Goal: Information Seeking & Learning: Find contact information

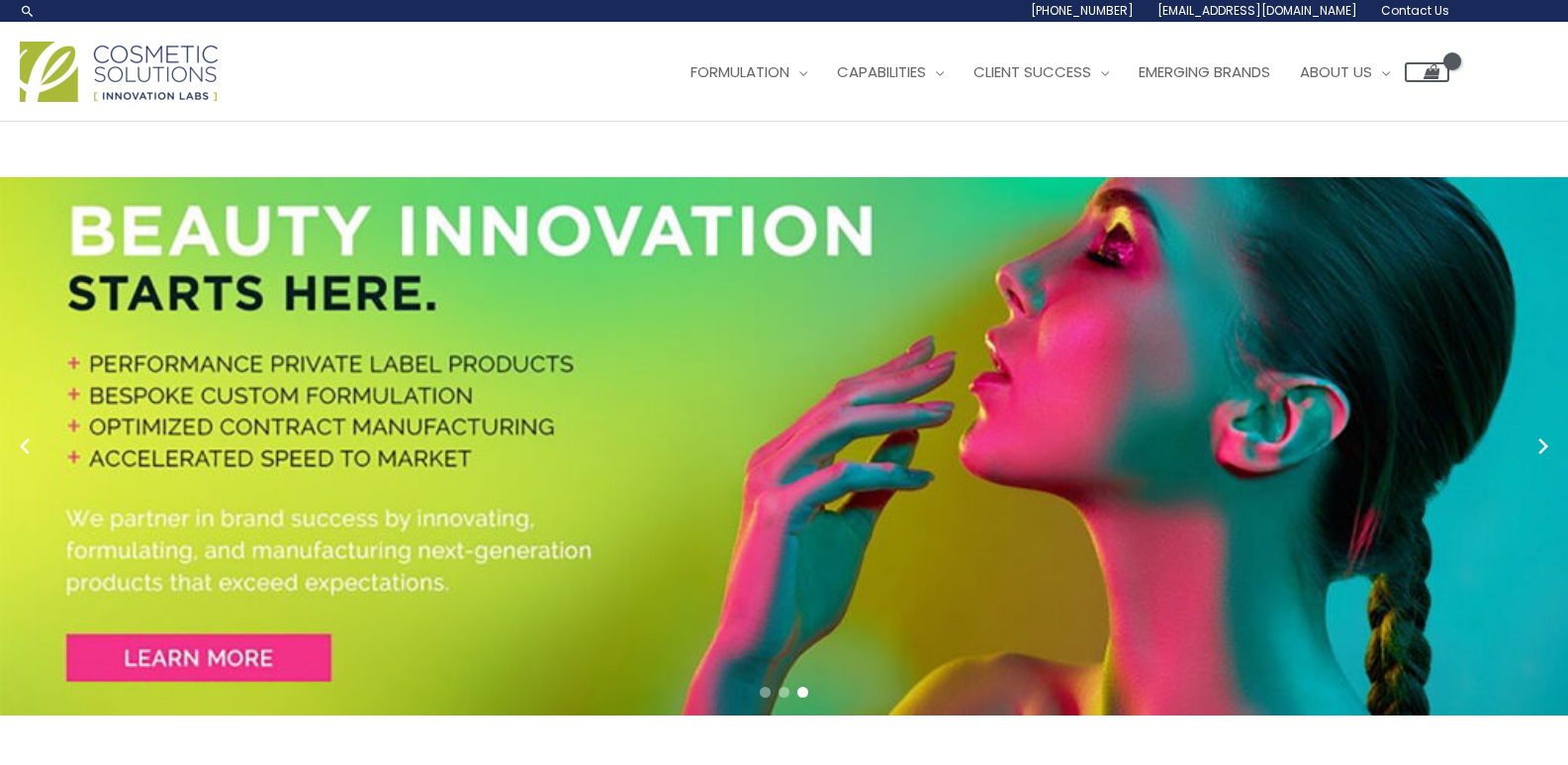
click at [0, 0] on span "Contact Us" at bounding box center [0, 0] width 0 height 0
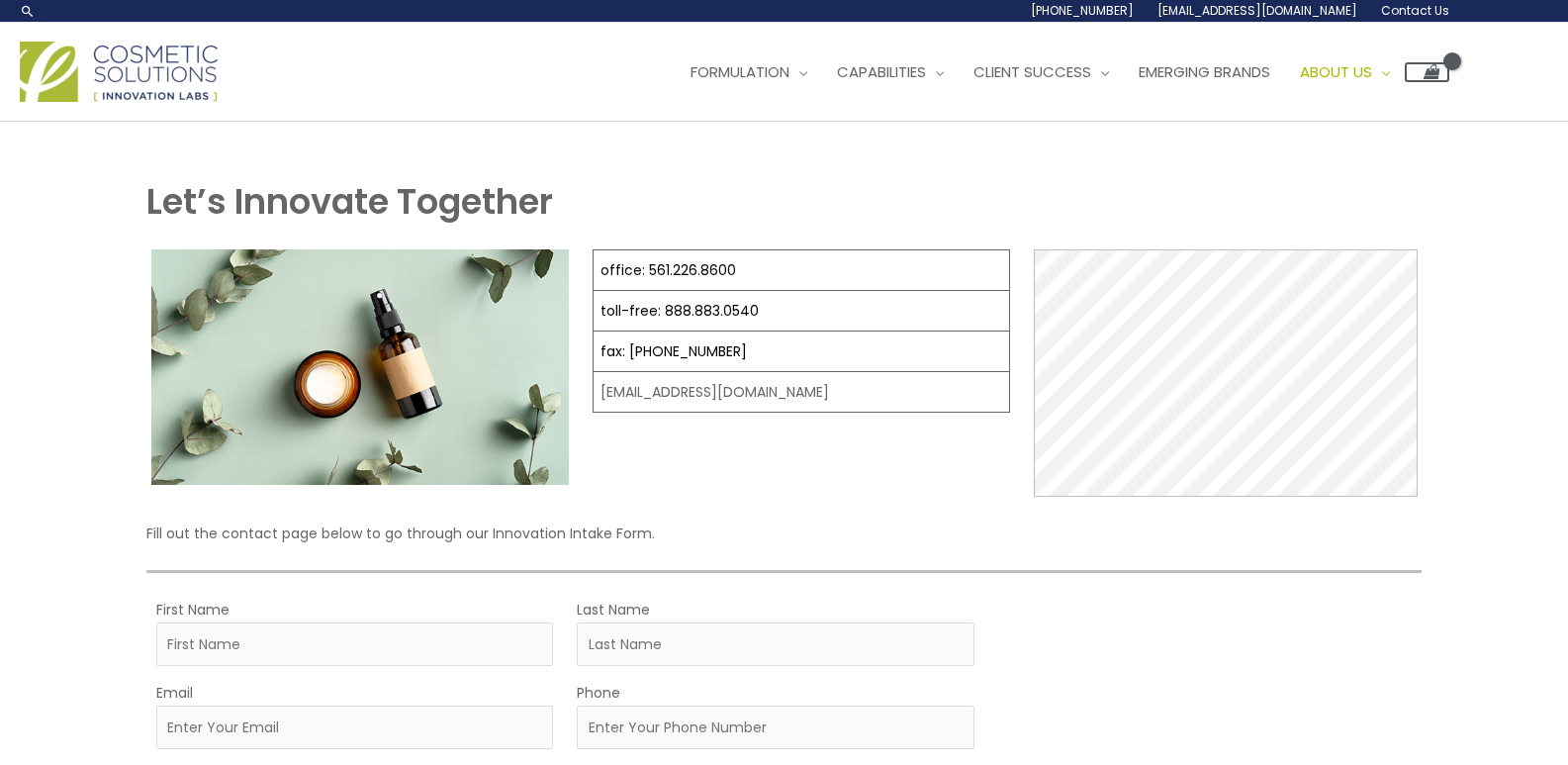
select select
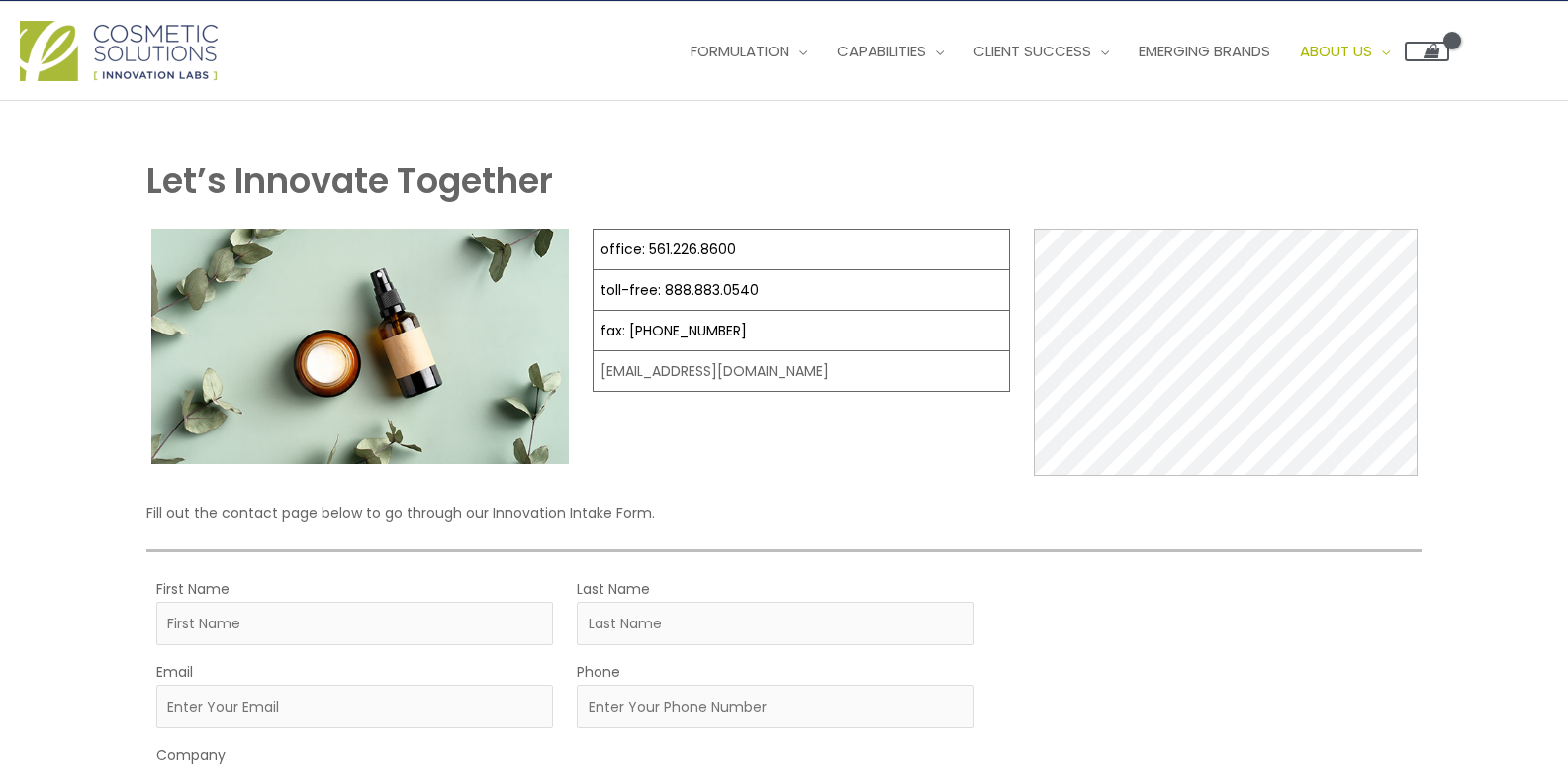
scroll to position [594, 0]
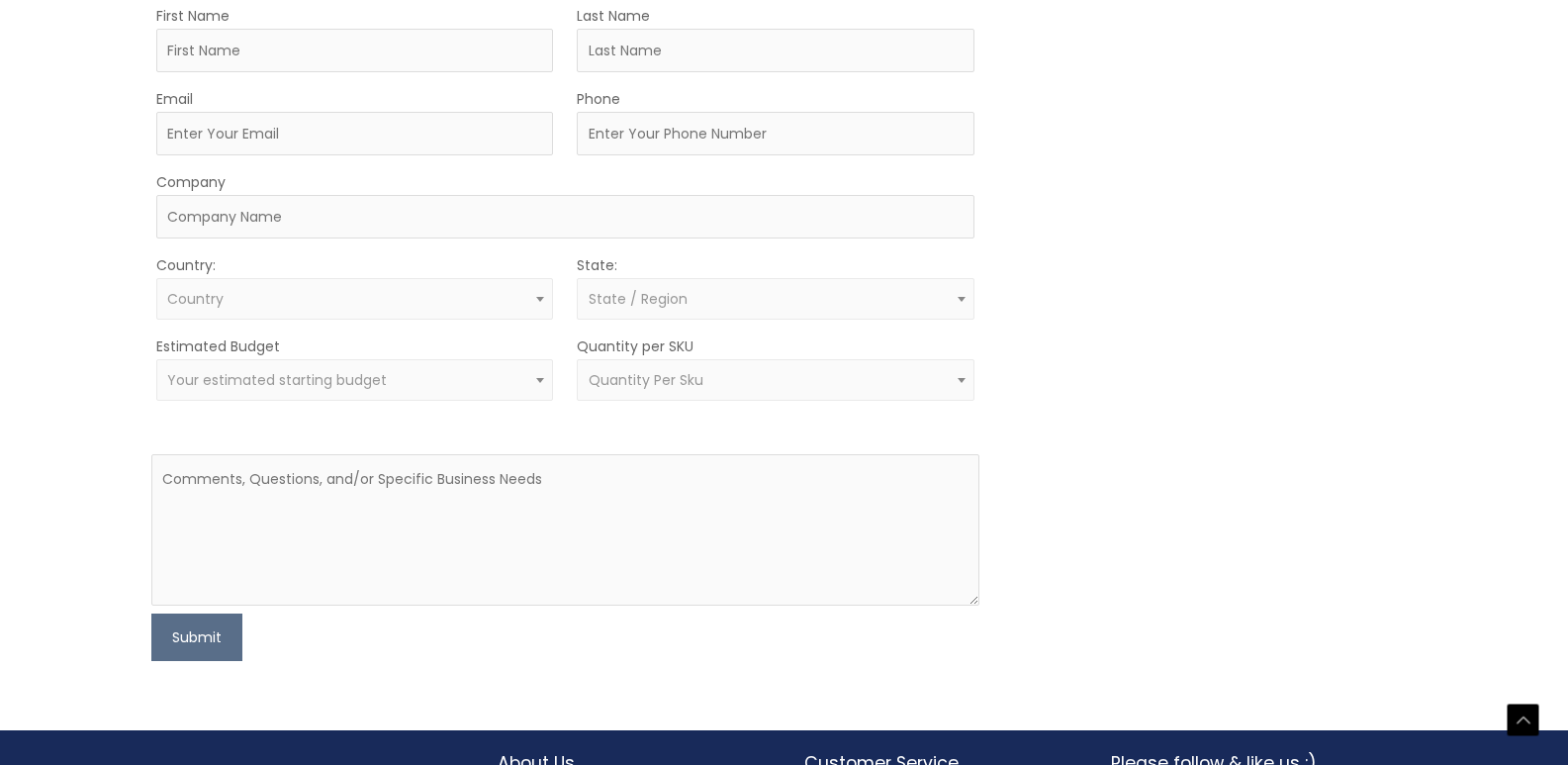
drag, startPoint x: 793, startPoint y: 264, endPoint x: 565, endPoint y: 270, distance: 228.1
copy td "[EMAIL_ADDRESS][DOMAIN_NAME]"
drag, startPoint x: 737, startPoint y: 127, endPoint x: 646, endPoint y: 132, distance: 91.1
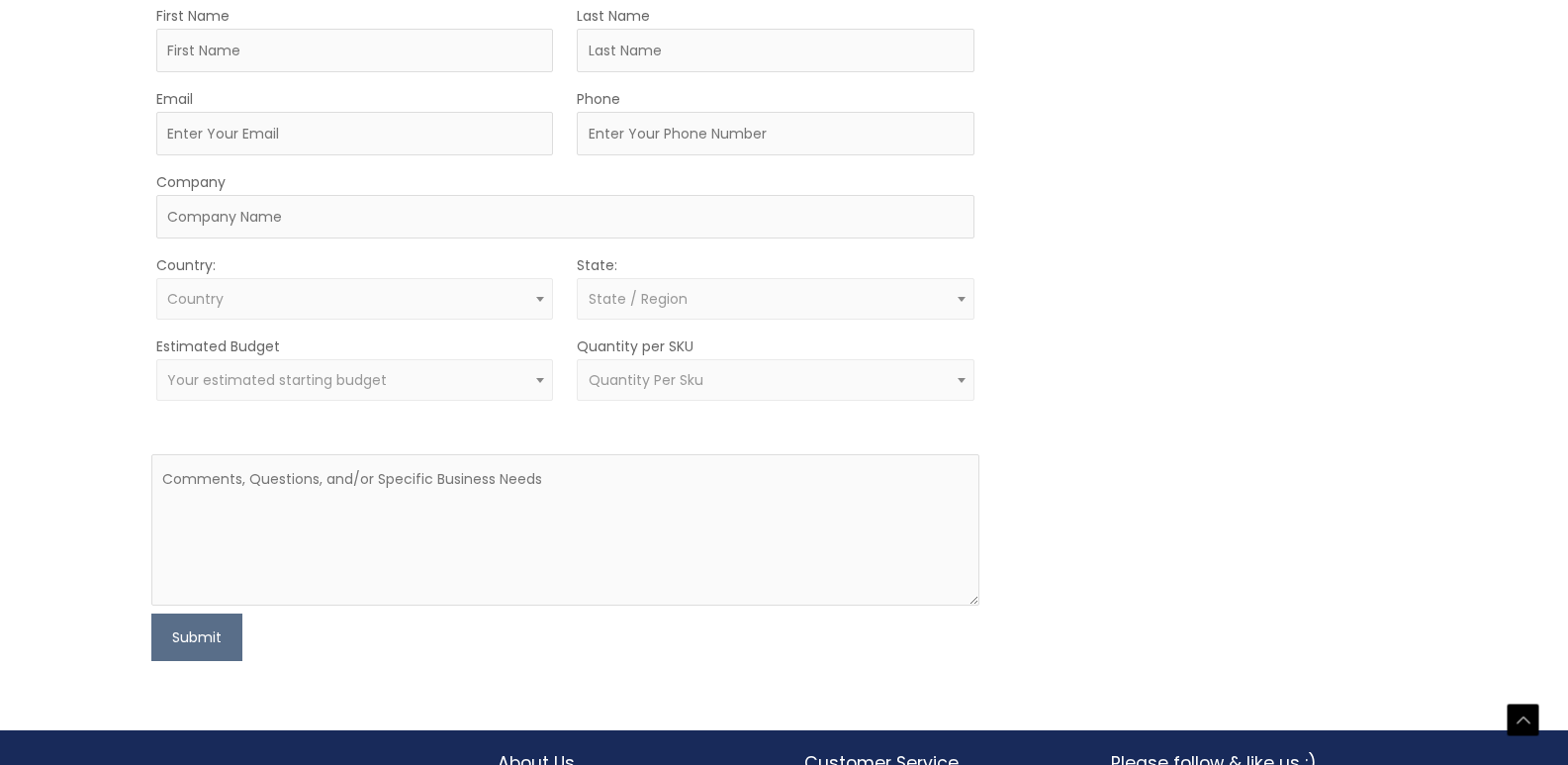
copy link "561.226.8600"
drag, startPoint x: 757, startPoint y: 168, endPoint x: 660, endPoint y: 167, distance: 97.0
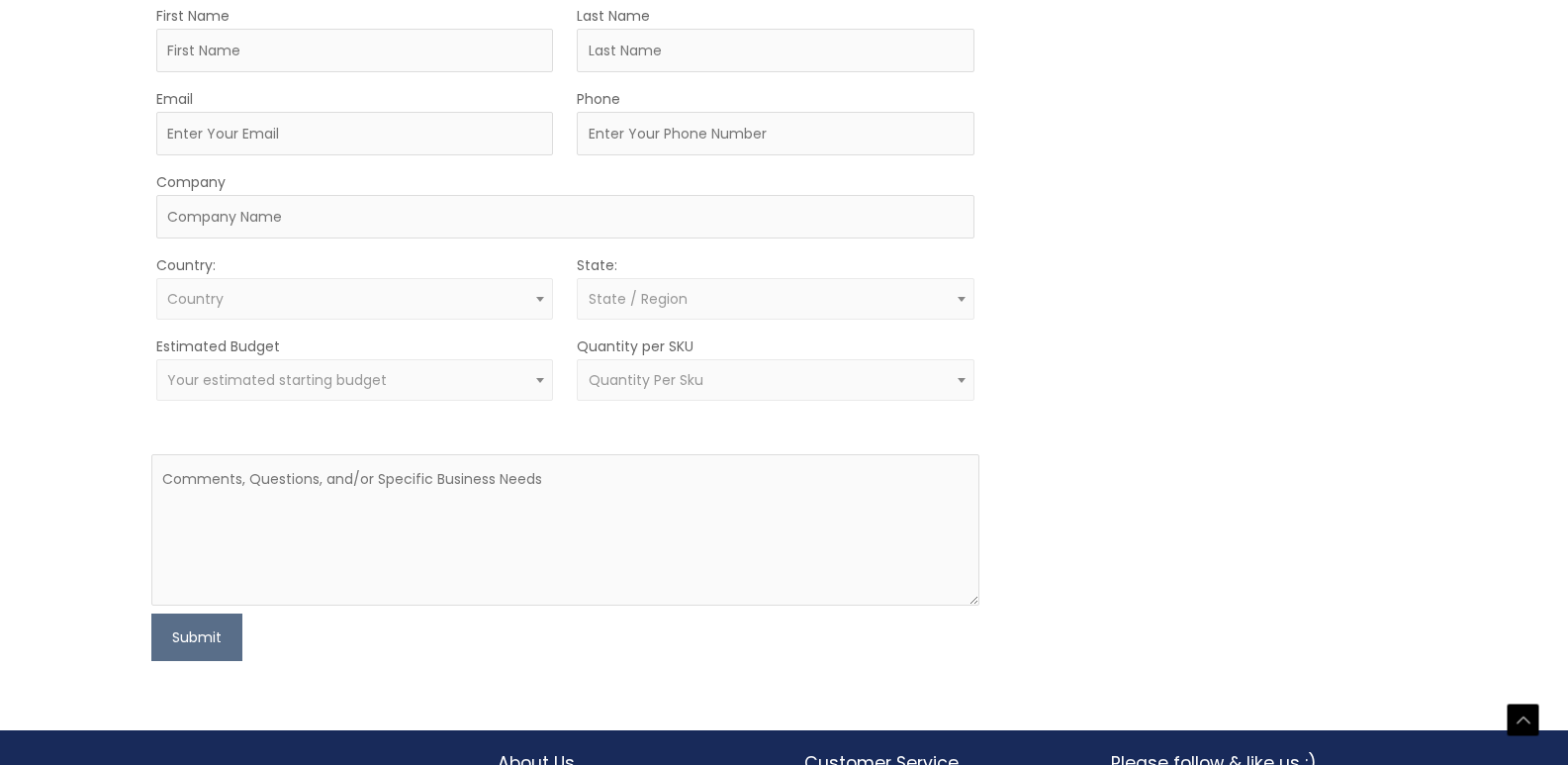
copy link "888.883.0540"
